Goal: Find specific page/section: Find specific page/section

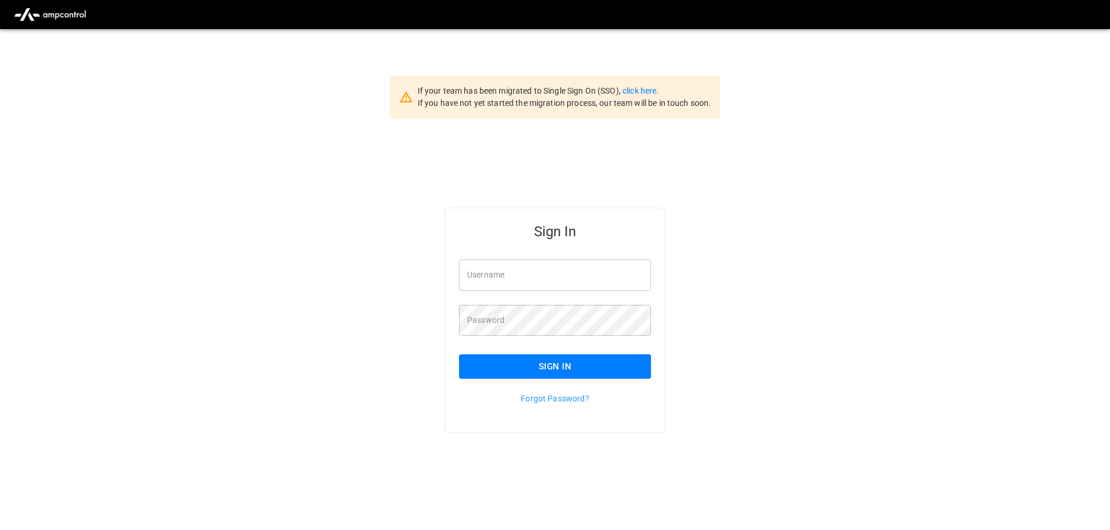
type input "**********"
click at [542, 275] on input "**********" at bounding box center [555, 275] width 192 height 31
click at [564, 364] on button "Sign In" at bounding box center [555, 366] width 192 height 24
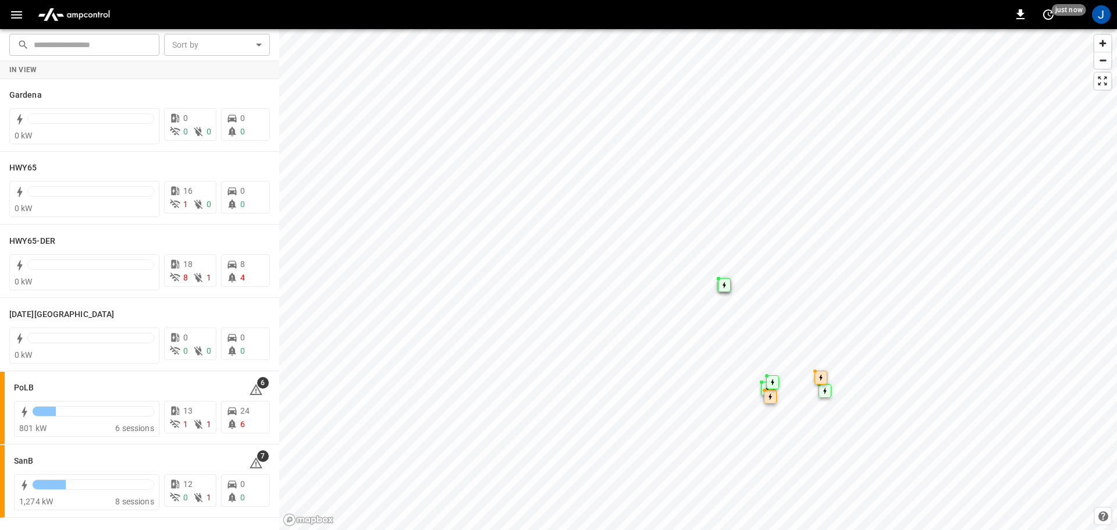
click at [17, 16] on icon "button" at bounding box center [16, 15] width 15 height 15
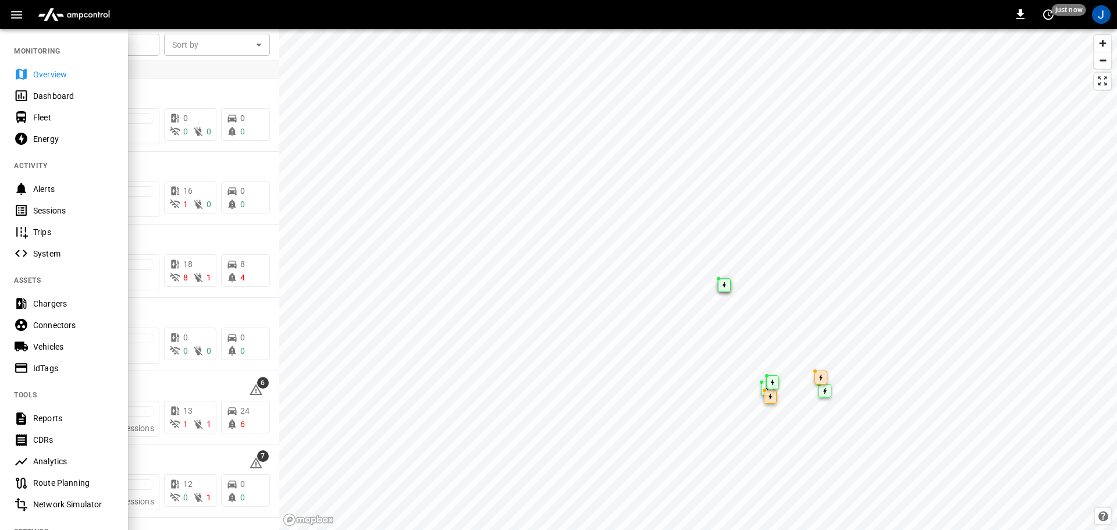
drag, startPoint x: 41, startPoint y: 93, endPoint x: 48, endPoint y: 92, distance: 7.7
click at [41, 93] on div "Dashboard" at bounding box center [73, 96] width 81 height 12
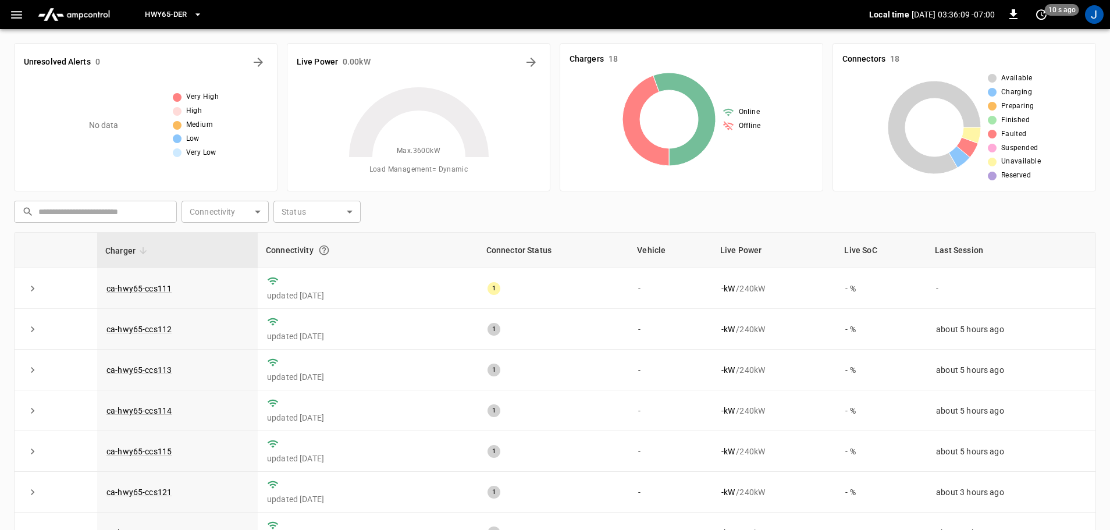
click at [196, 15] on icon "button" at bounding box center [198, 15] width 12 height 12
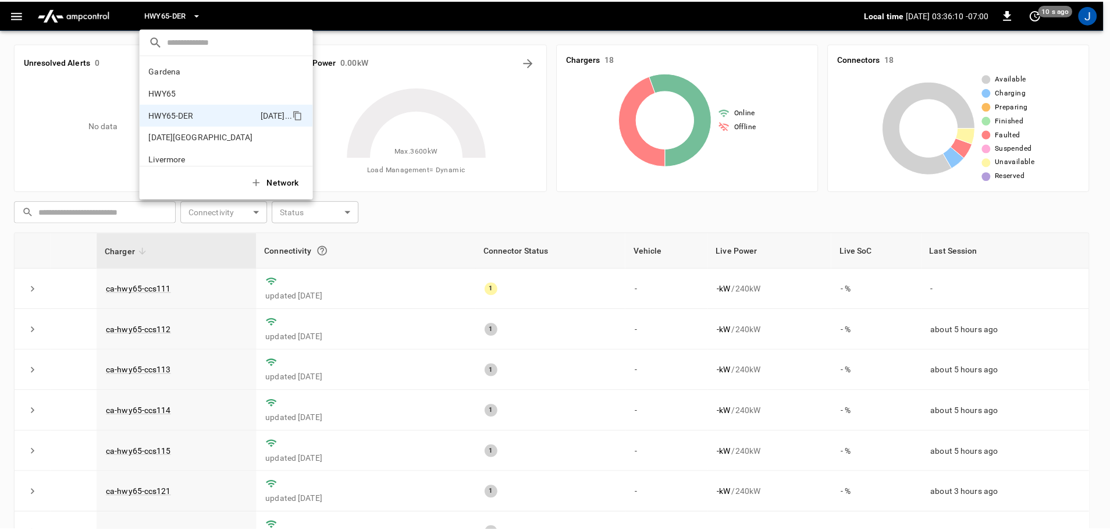
scroll to position [41, 0]
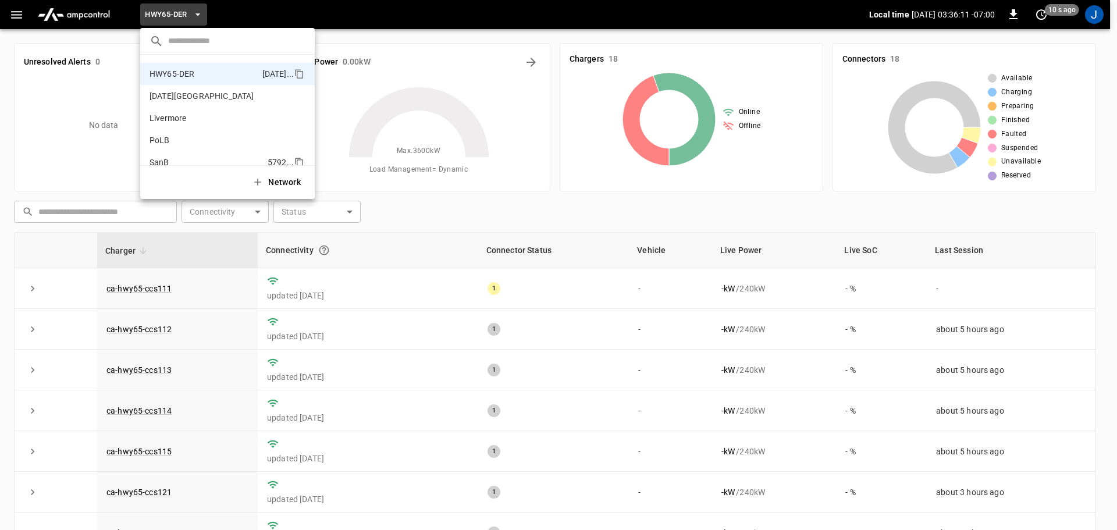
click at [160, 158] on p "SanB" at bounding box center [160, 163] width 20 height 12
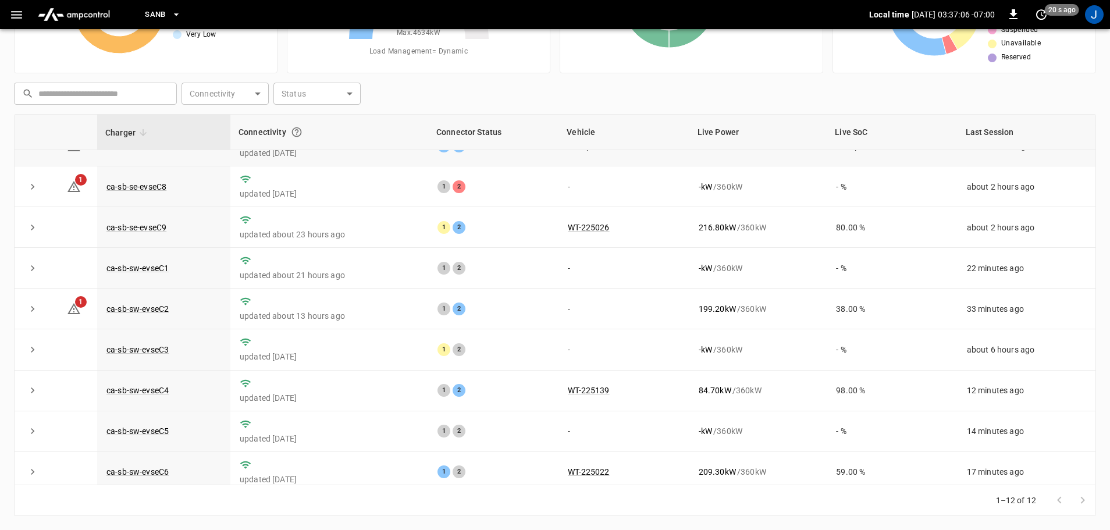
scroll to position [161, 0]
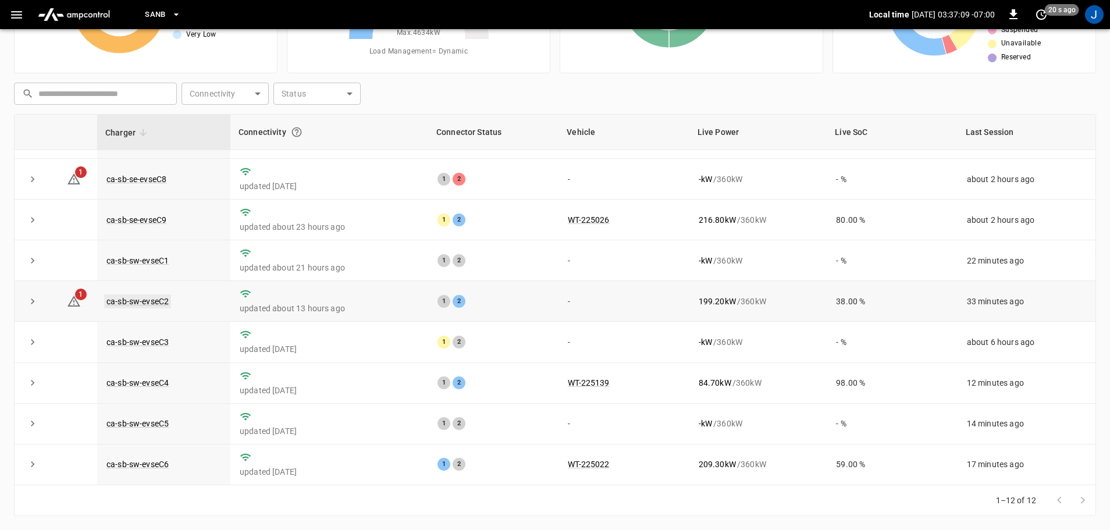
click at [145, 297] on link "ca-sb-sw-evseC2" at bounding box center [137, 301] width 67 height 14
